Goal: Task Accomplishment & Management: Use online tool/utility

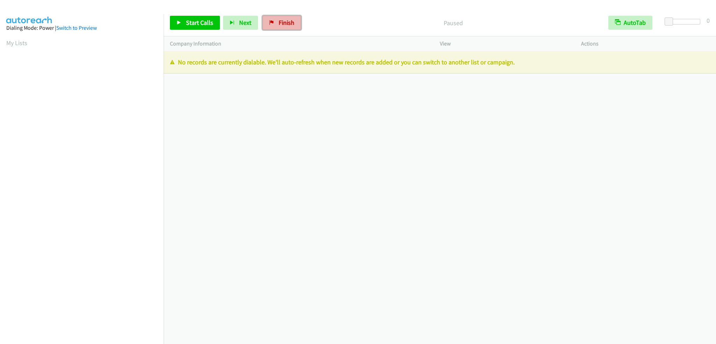
click at [274, 26] on link "Finish" at bounding box center [282, 23] width 38 height 14
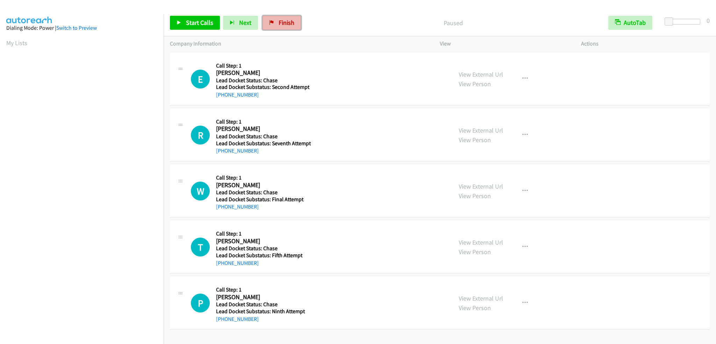
click at [293, 26] on link "Finish" at bounding box center [282, 23] width 38 height 14
